Goal: Task Accomplishment & Management: Complete application form

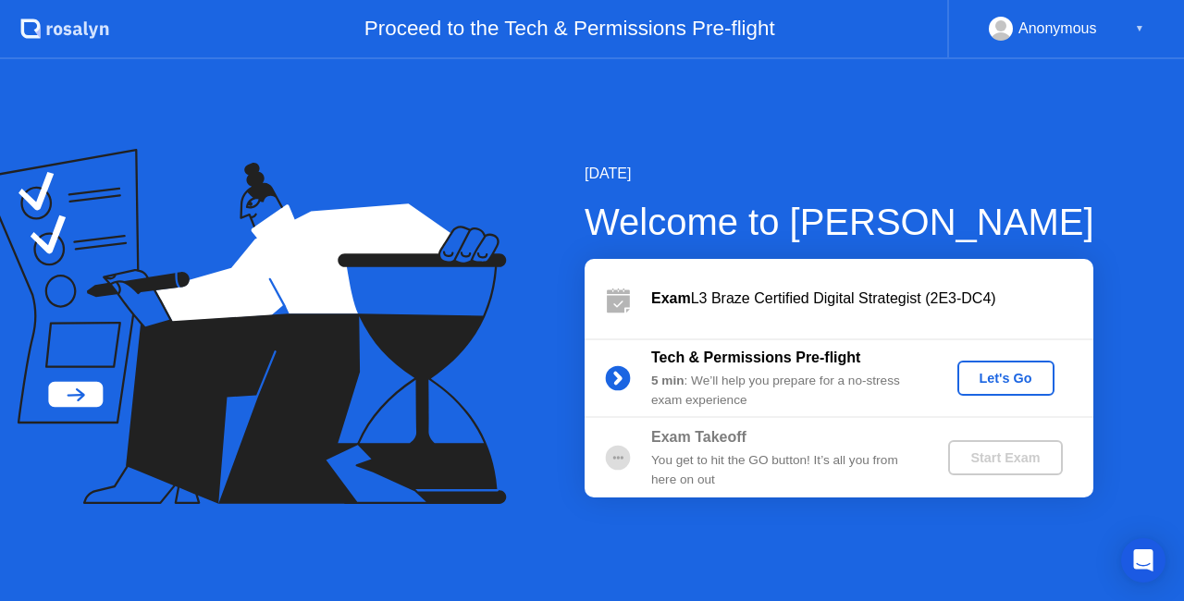
click at [1024, 379] on div "Let's Go" at bounding box center [1006, 378] width 82 height 15
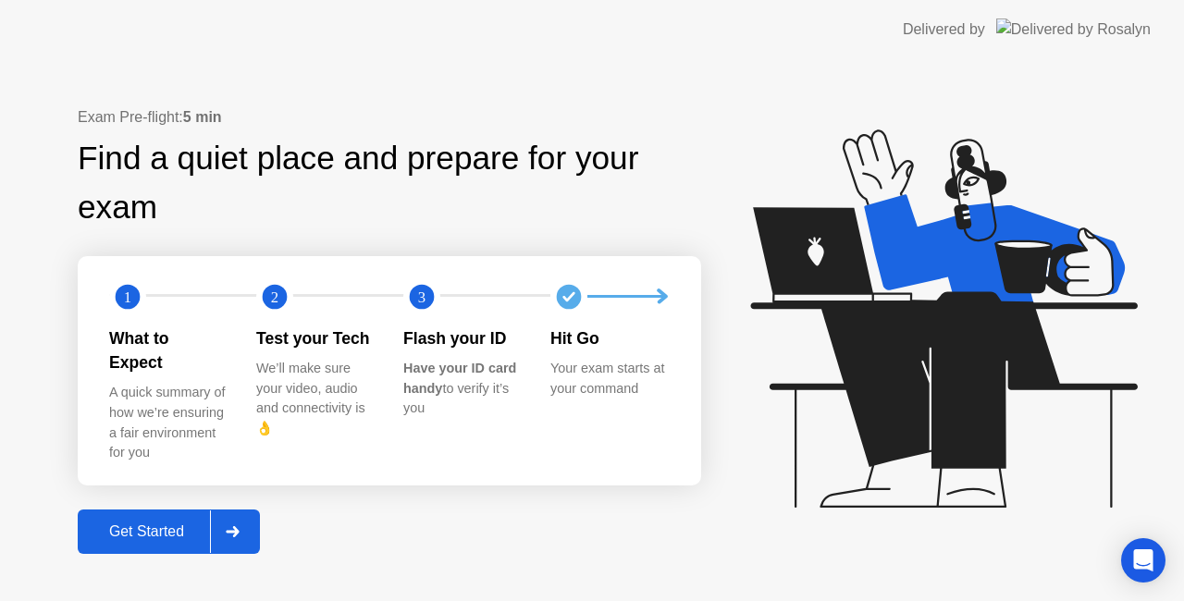
click at [167, 524] on div "Get Started" at bounding box center [146, 531] width 127 height 17
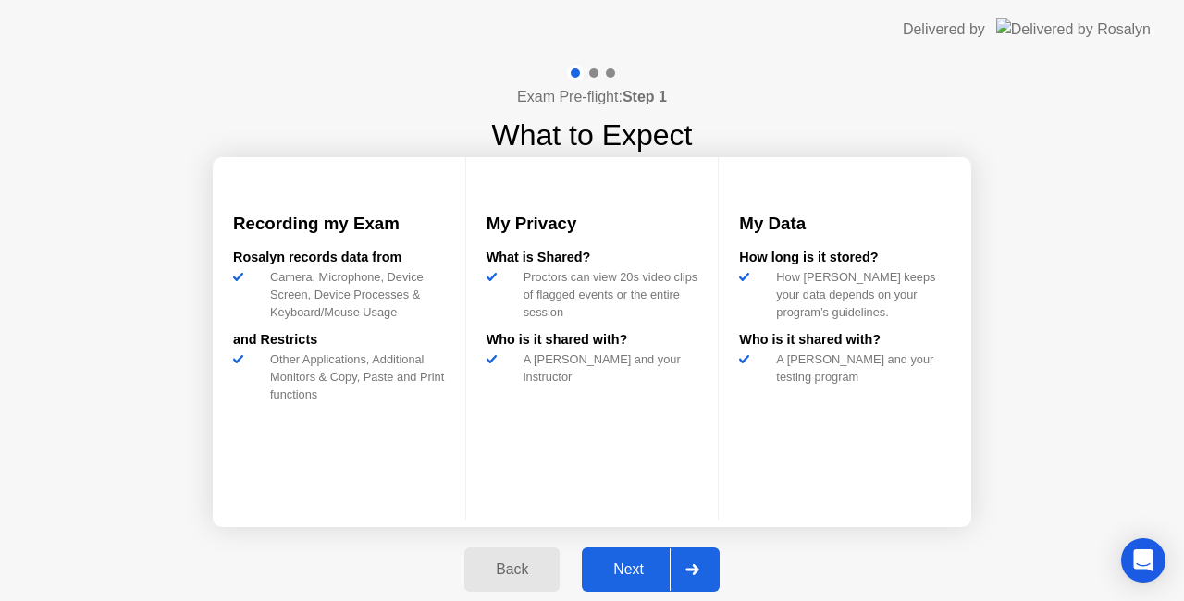
click at [608, 566] on div "Next" at bounding box center [628, 569] width 82 height 17
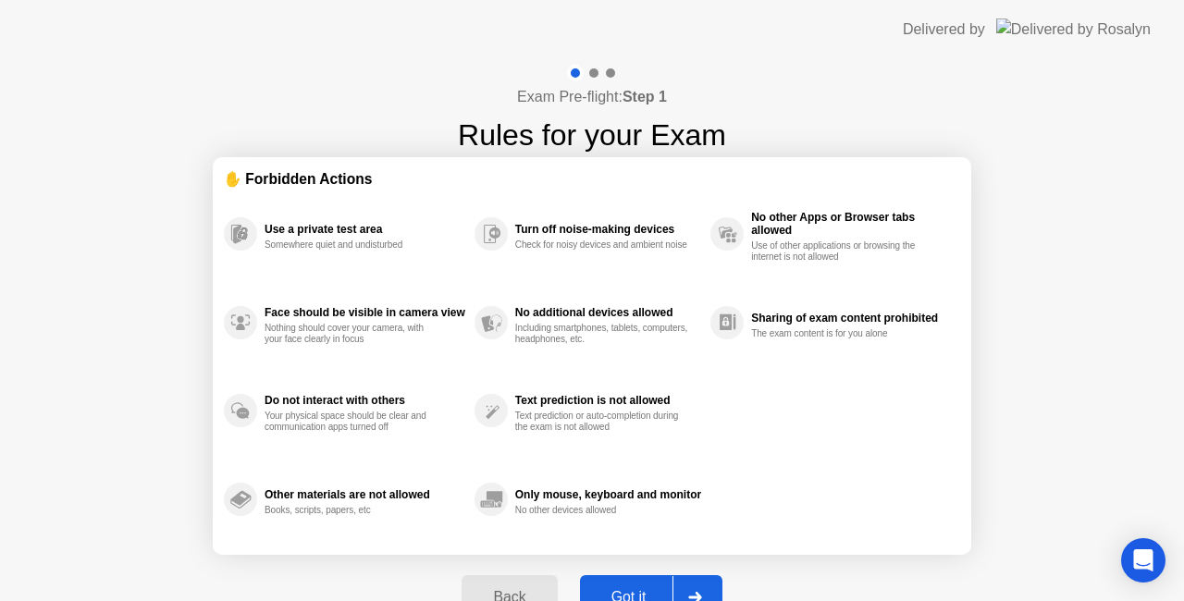
click at [621, 583] on button "Got it" at bounding box center [651, 597] width 142 height 44
select select "**********"
select select "*******"
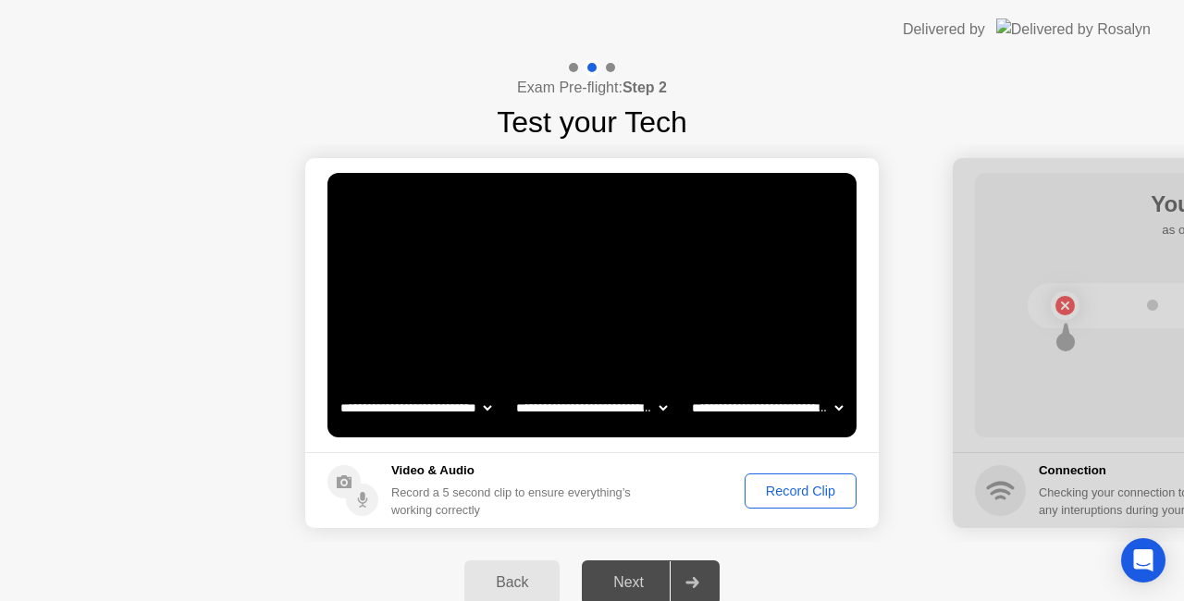
click at [801, 485] on div "Record Clip" at bounding box center [800, 491] width 99 height 15
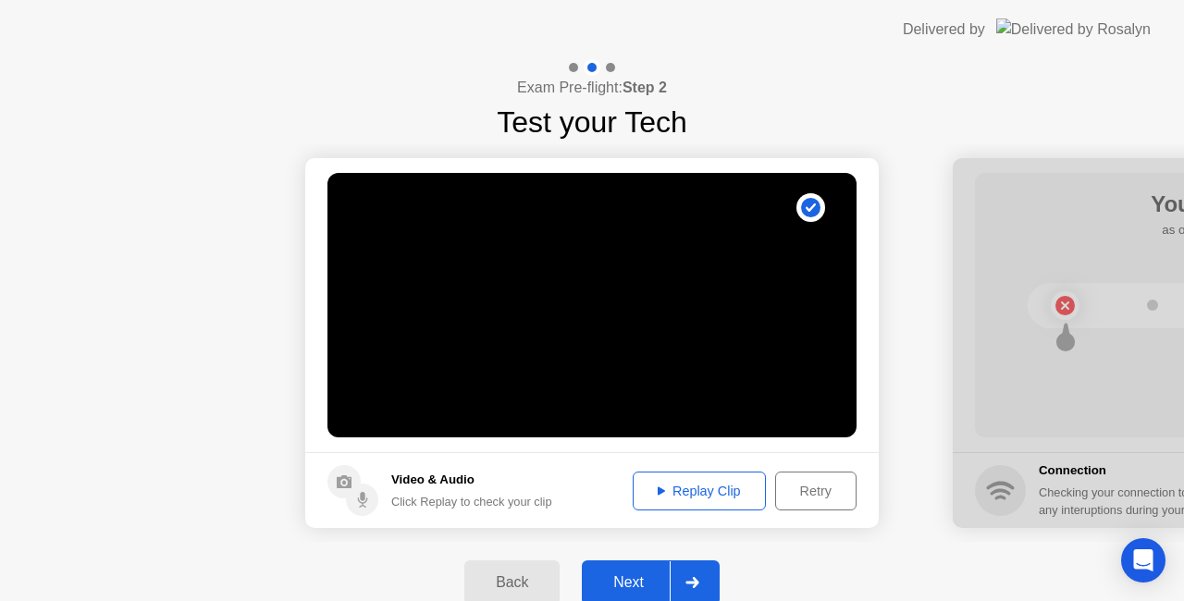
click at [731, 486] on div "Replay Clip" at bounding box center [699, 491] width 120 height 15
click at [640, 575] on div "Next" at bounding box center [628, 582] width 82 height 17
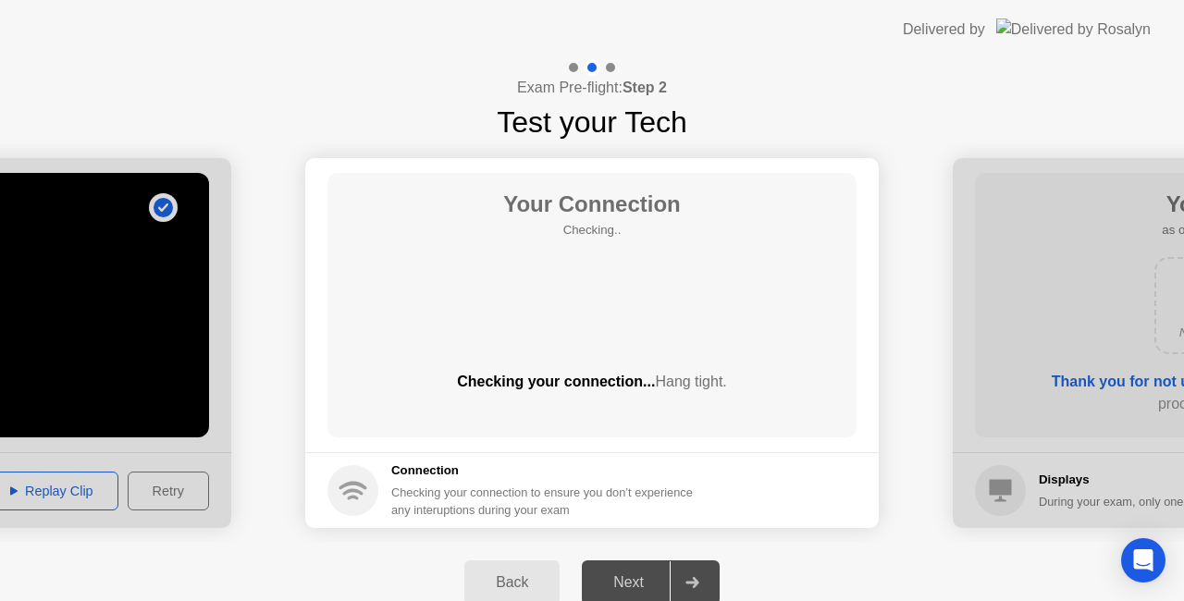
click at [632, 583] on div "Next" at bounding box center [628, 582] width 82 height 17
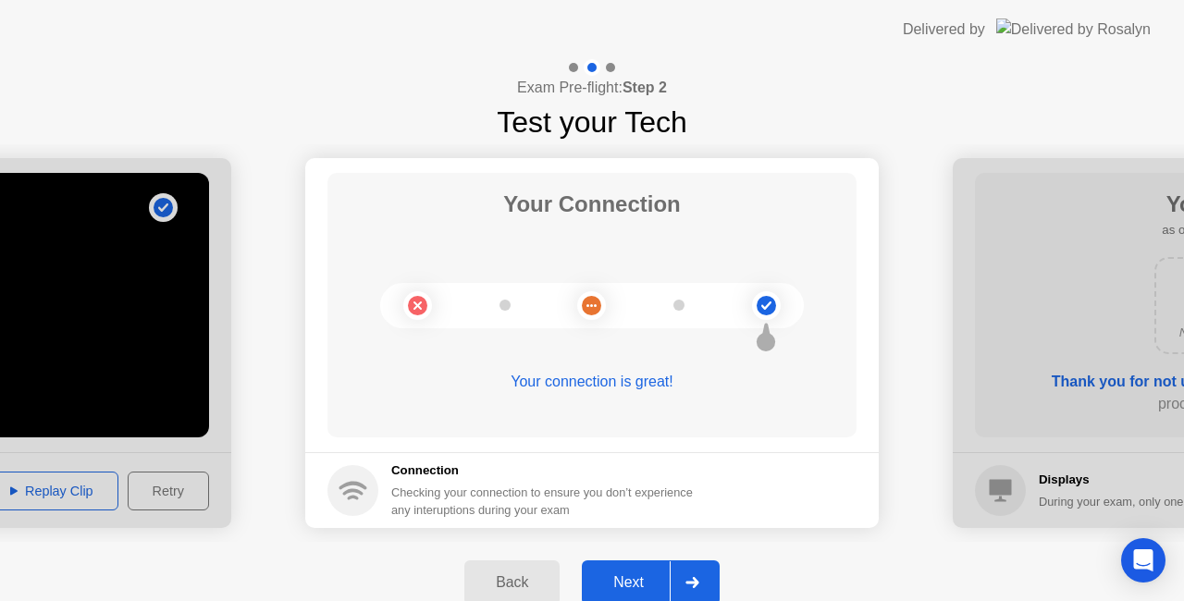
click at [635, 570] on button "Next" at bounding box center [651, 582] width 138 height 44
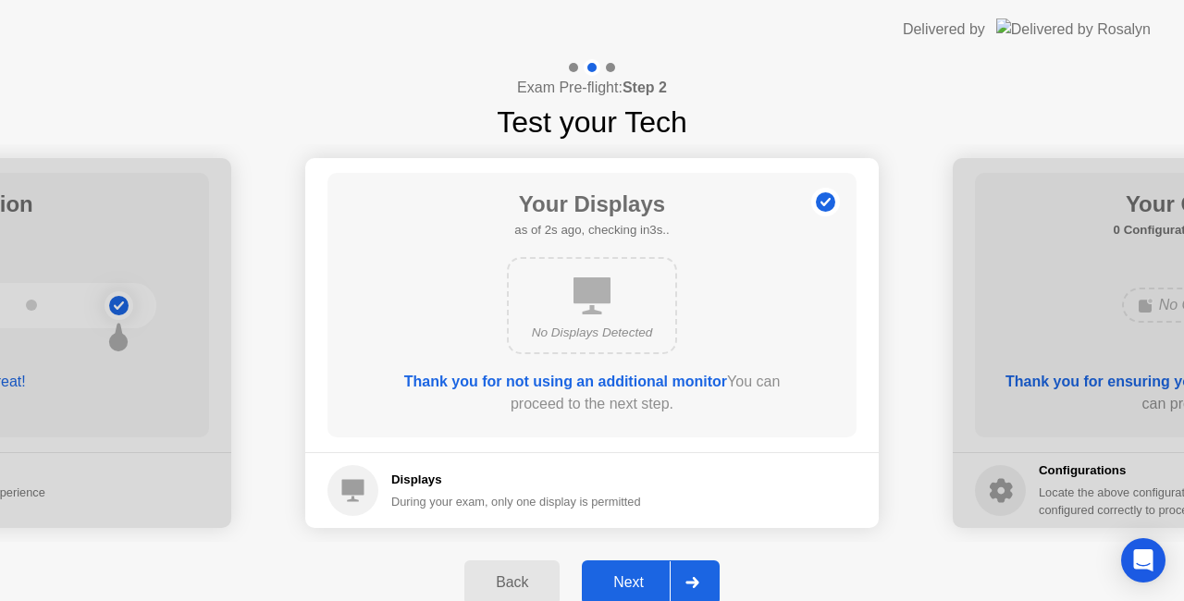
click at [635, 570] on button "Next" at bounding box center [651, 582] width 138 height 44
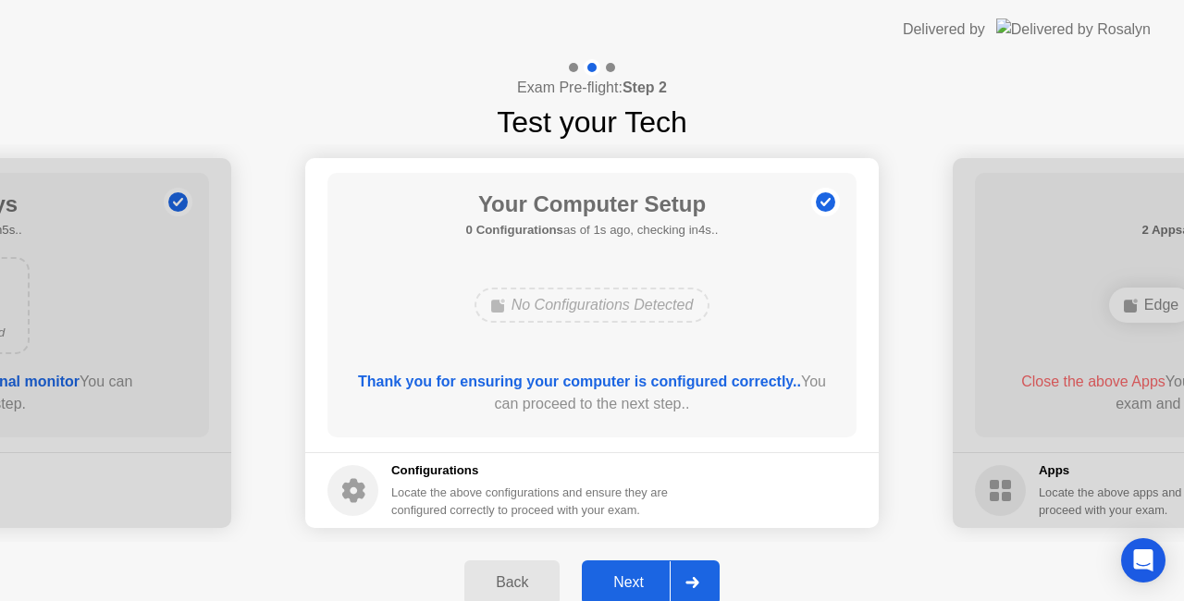
click at [635, 570] on button "Next" at bounding box center [651, 582] width 138 height 44
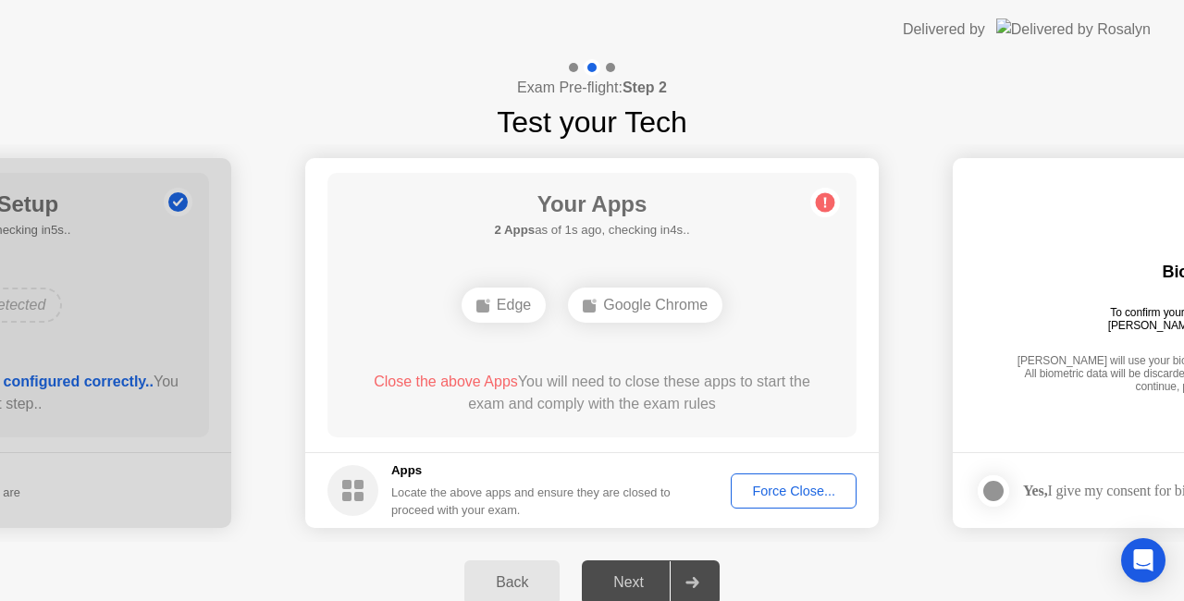
click at [793, 484] on div "Force Close..." at bounding box center [793, 491] width 113 height 15
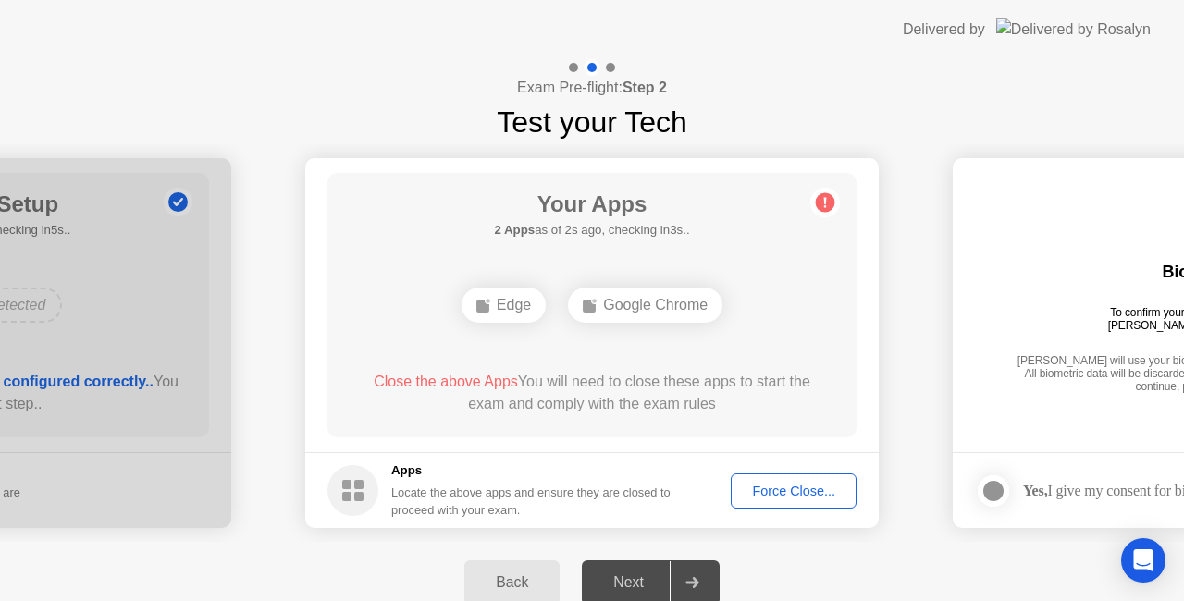
click at [786, 505] on button "Force Close..." at bounding box center [794, 491] width 126 height 35
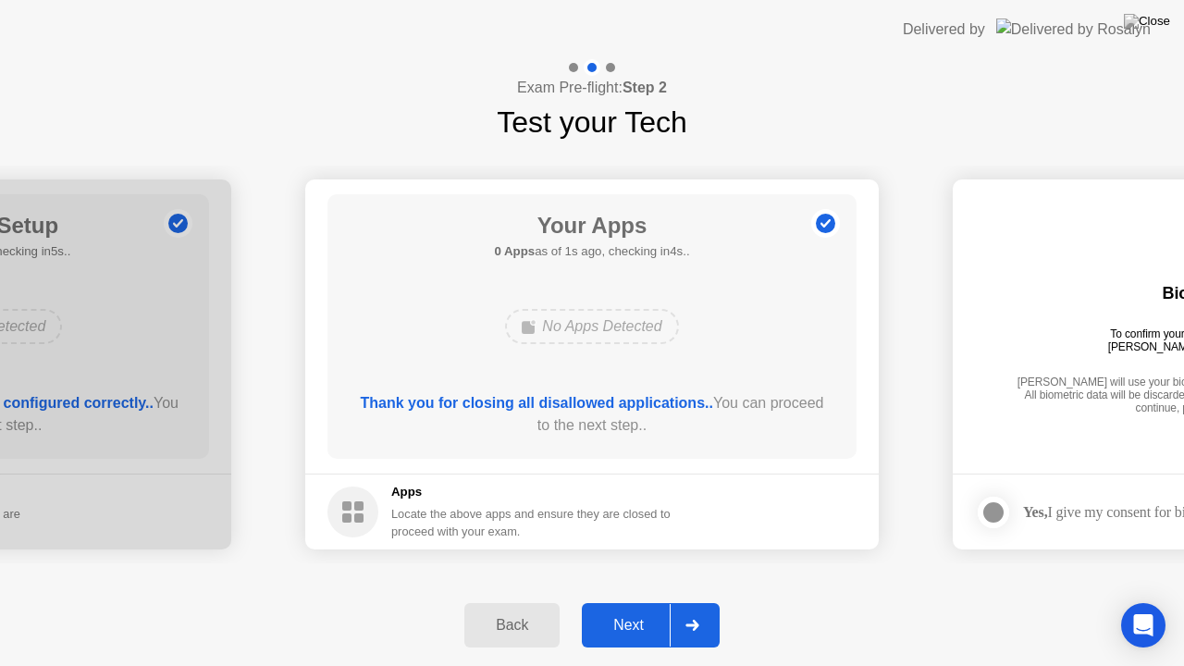
click at [636, 600] on div "Next" at bounding box center [628, 625] width 82 height 17
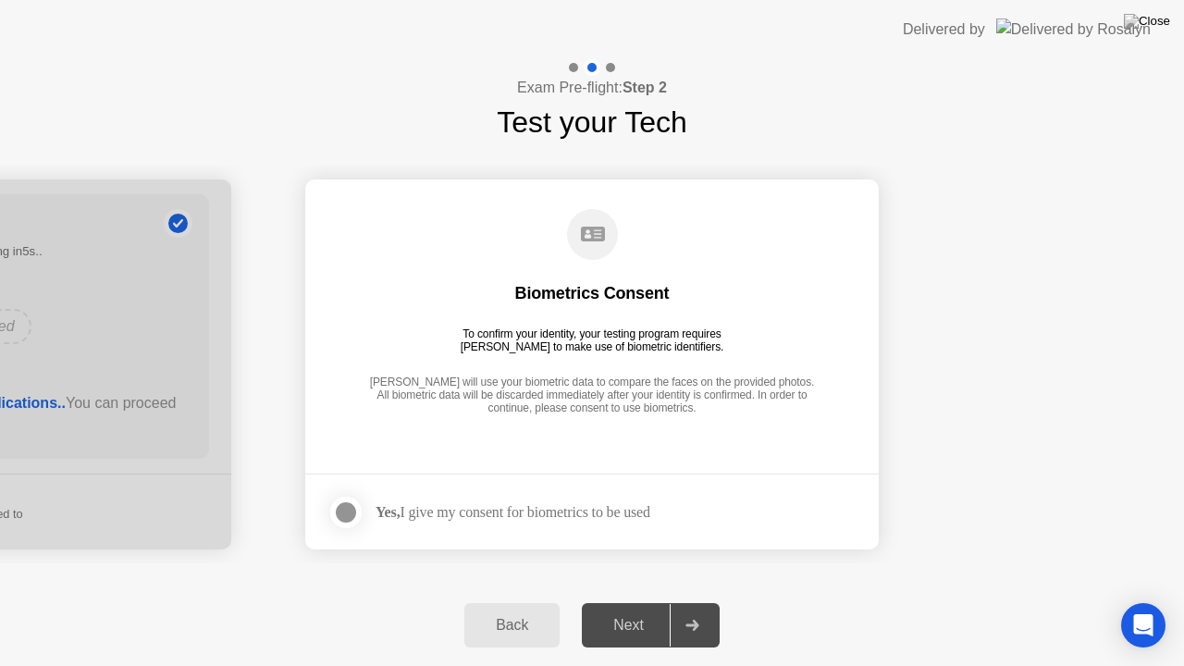
click at [636, 600] on div "Next" at bounding box center [628, 625] width 82 height 17
click at [346, 510] on div at bounding box center [346, 512] width 22 height 22
click at [653, 600] on div "Next" at bounding box center [628, 625] width 82 height 17
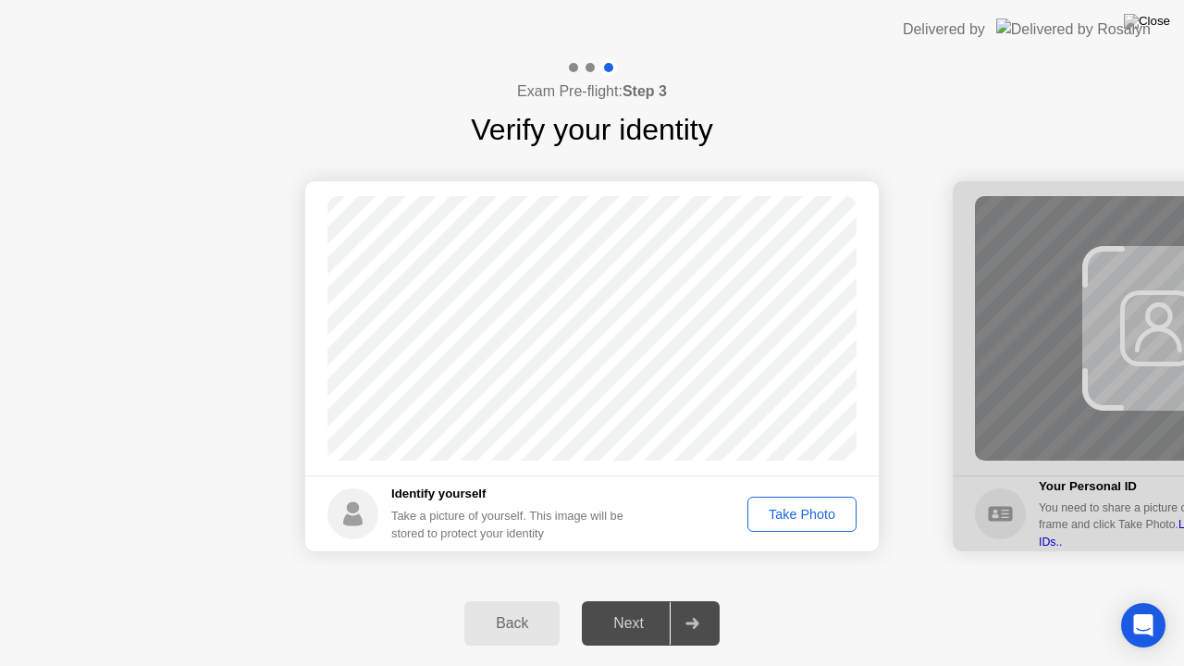
click at [835, 518] on div "Take Photo" at bounding box center [802, 514] width 96 height 15
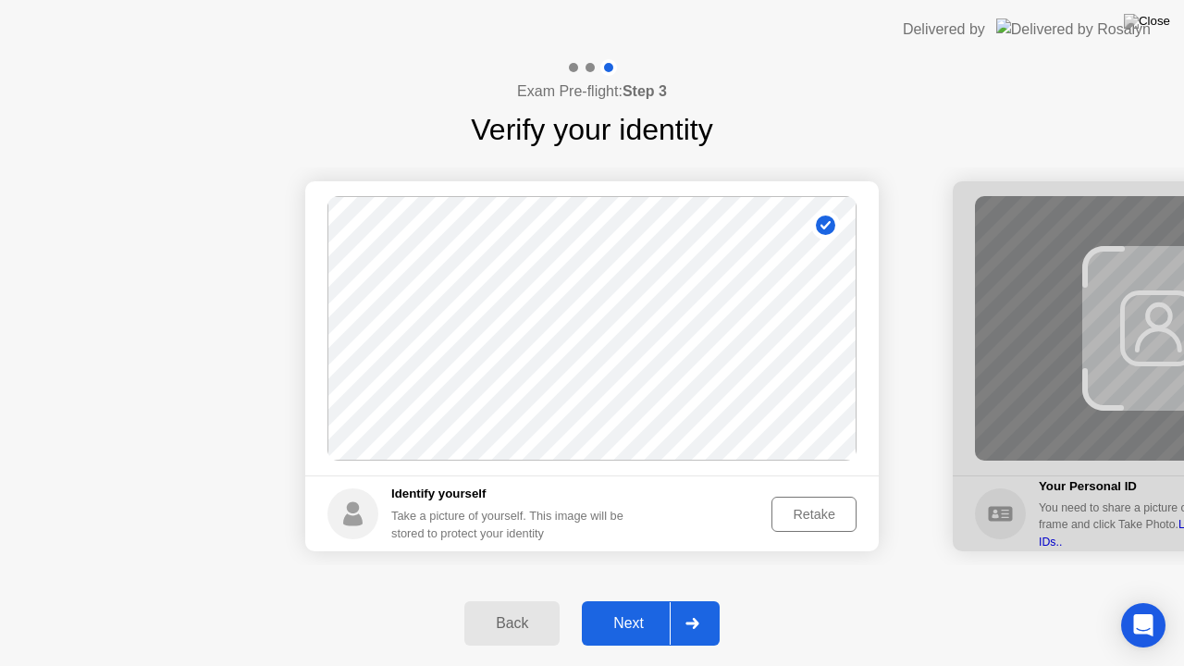
click at [640, 600] on button "Next" at bounding box center [651, 623] width 138 height 44
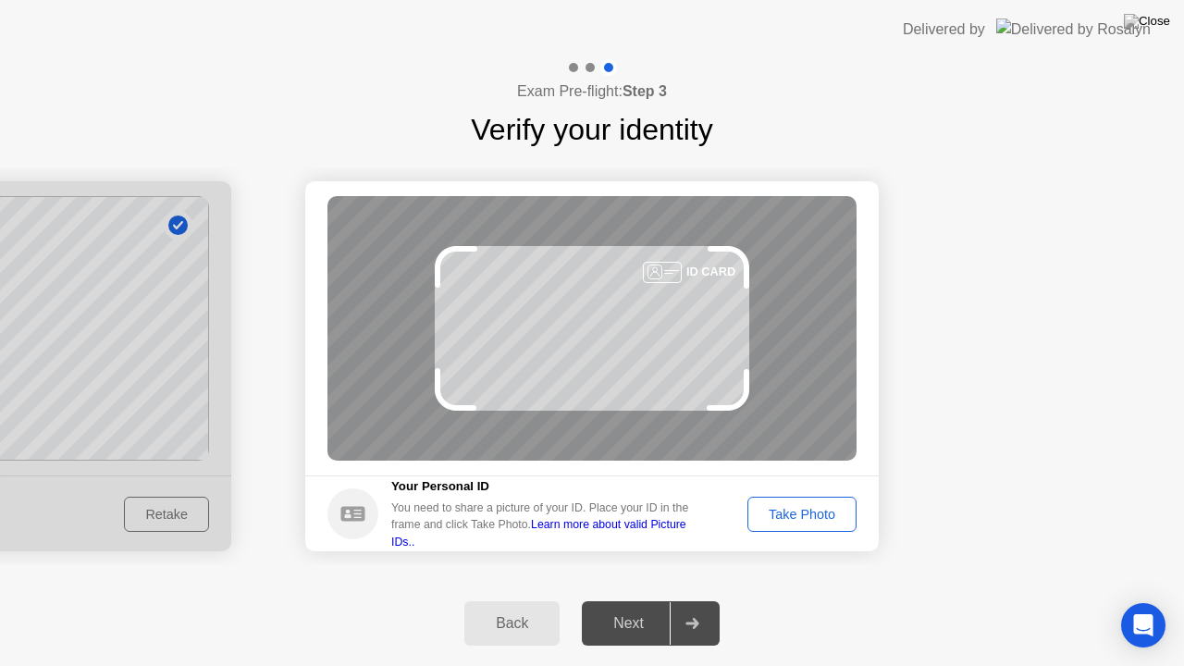
click at [787, 521] on div "Take Photo" at bounding box center [802, 514] width 96 height 15
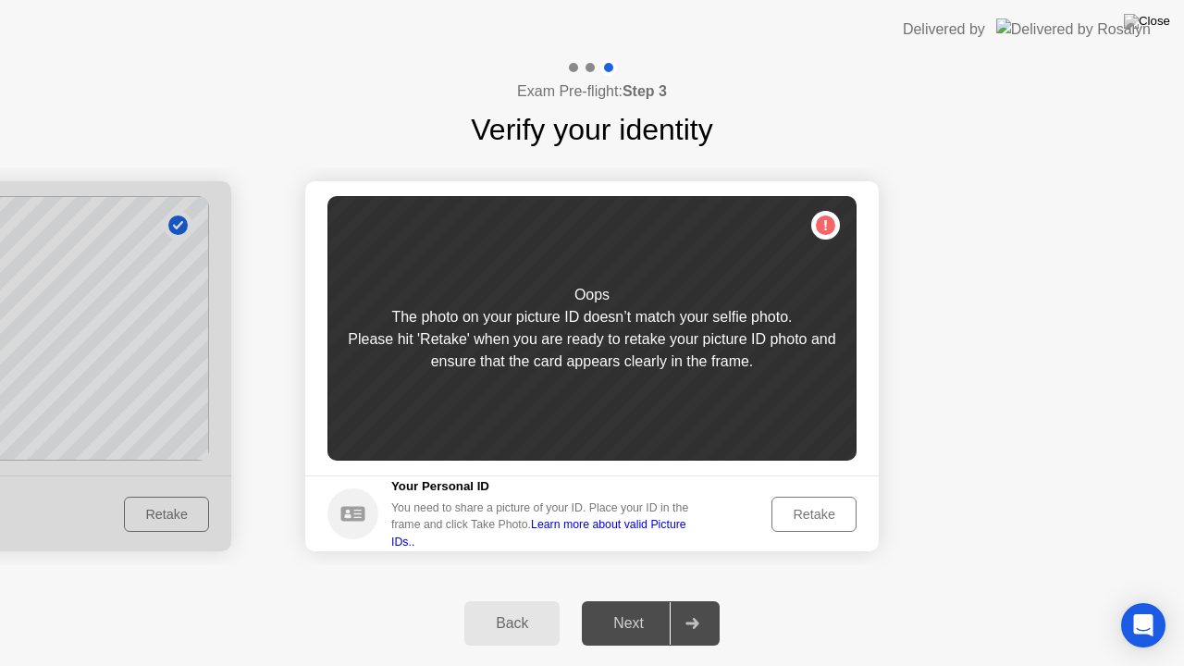
click at [798, 502] on button "Retake" at bounding box center [813, 514] width 85 height 35
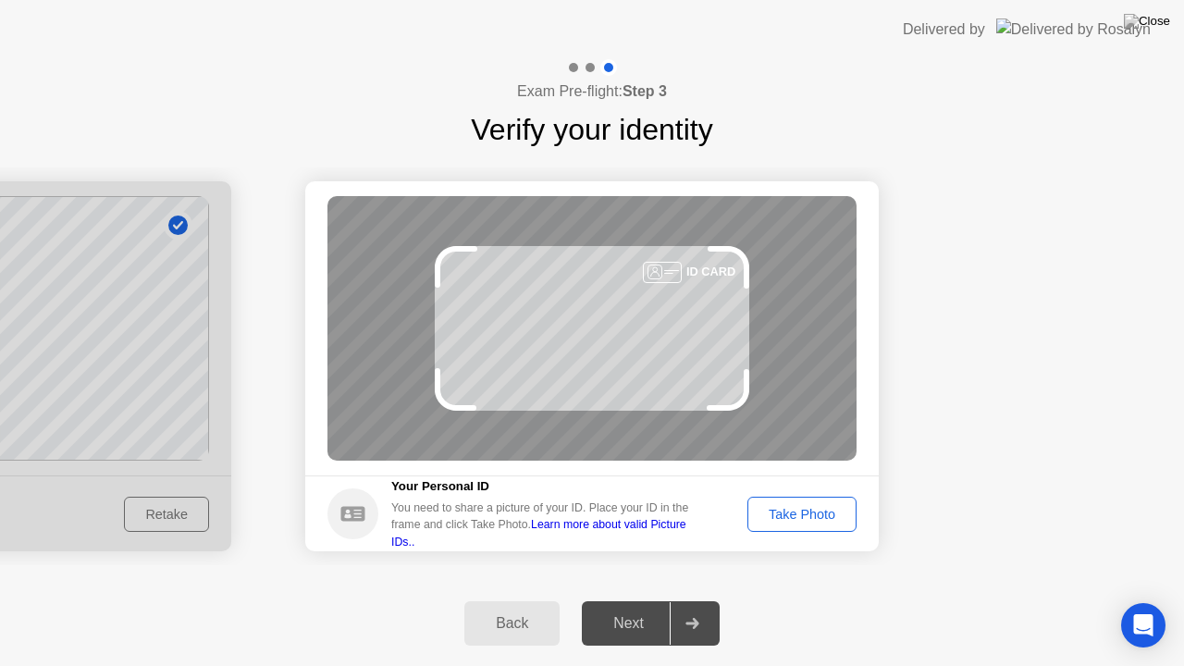
click at [764, 511] on div "Take Photo" at bounding box center [802, 514] width 96 height 15
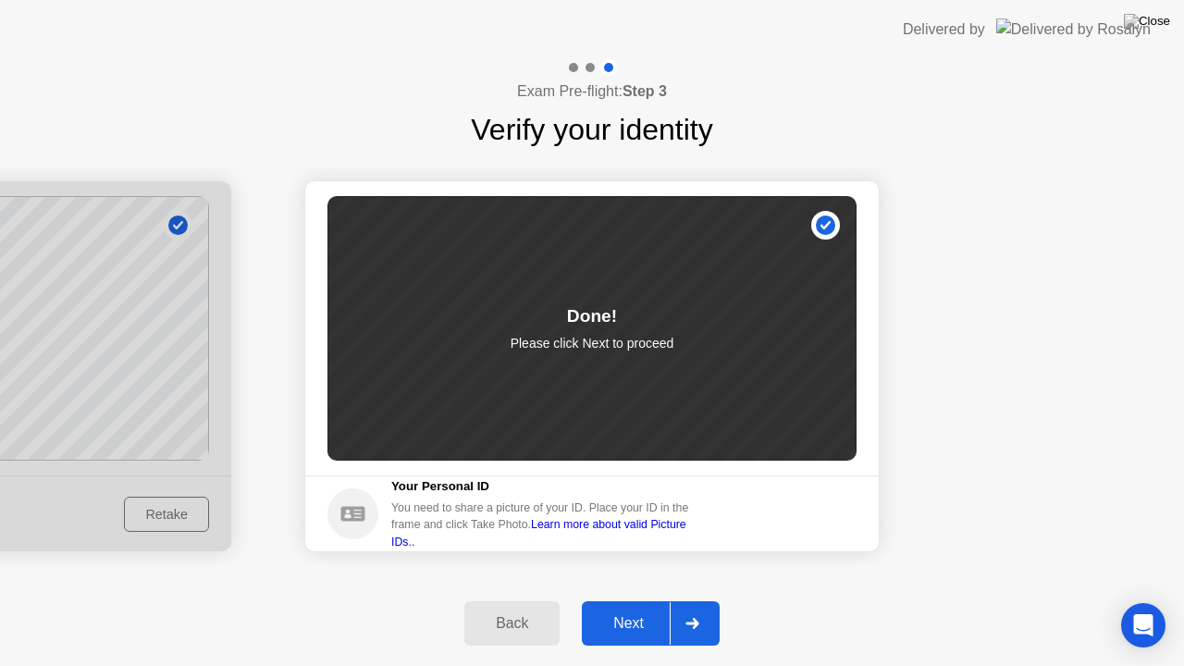
click at [632, 600] on div "Next" at bounding box center [628, 623] width 82 height 17
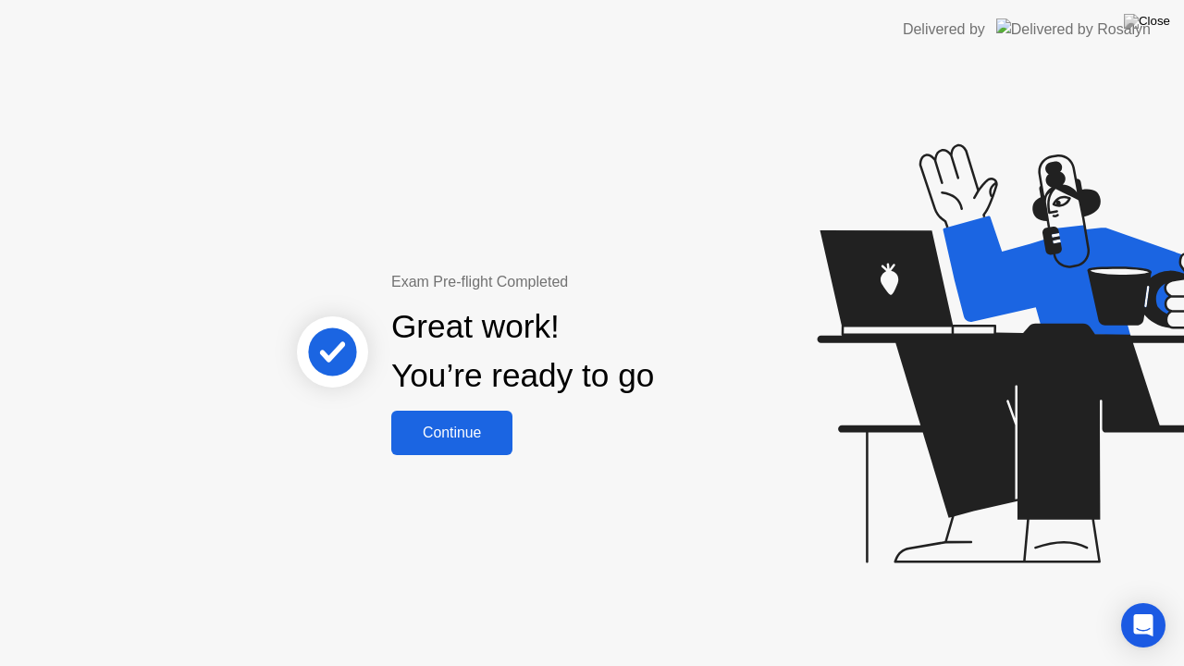
click at [458, 446] on button "Continue" at bounding box center [451, 433] width 121 height 44
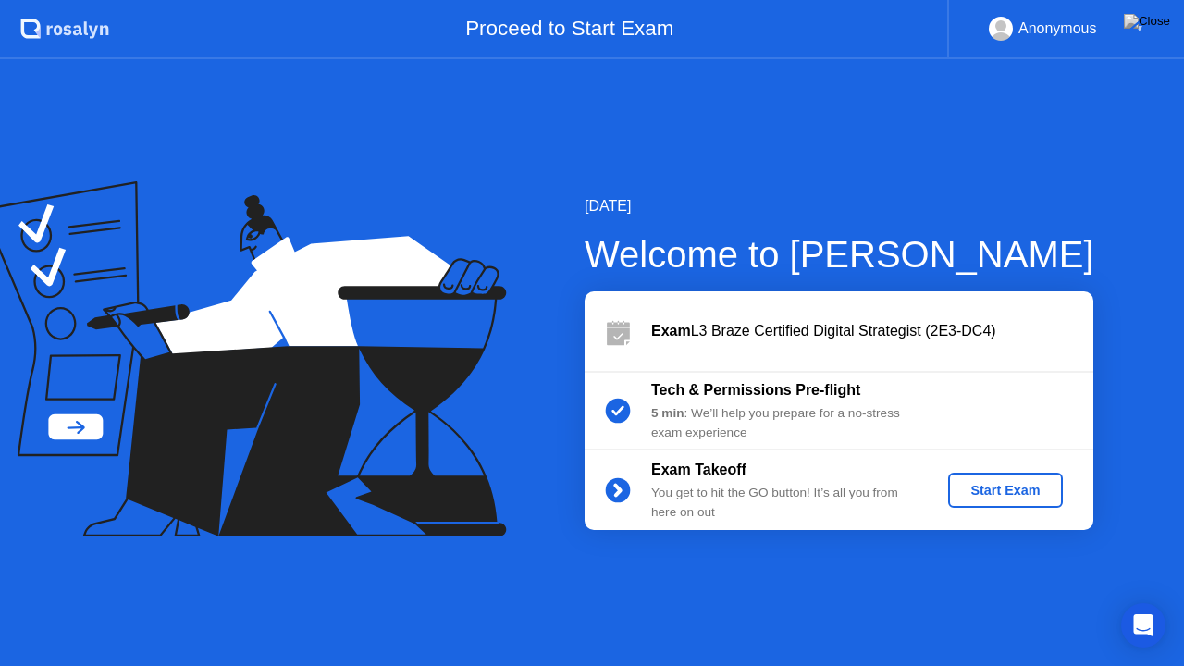
click at [992, 476] on button "Start Exam" at bounding box center [1005, 490] width 114 height 35
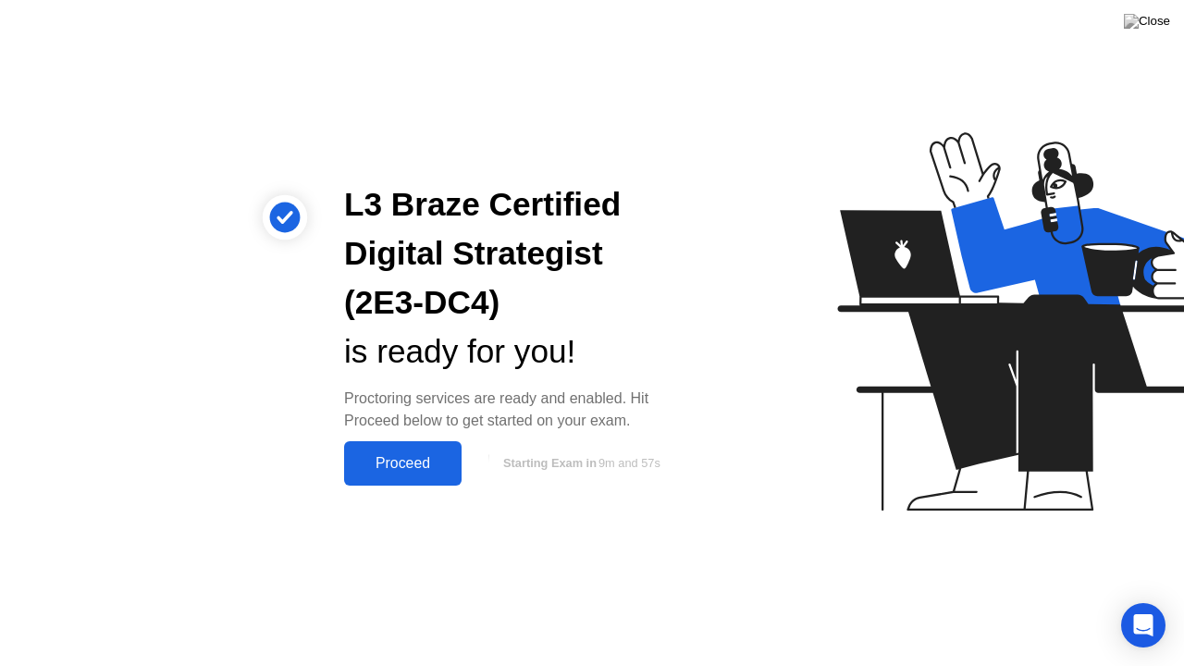
click at [418, 455] on div "Proceed" at bounding box center [403, 463] width 106 height 17
